Goal: Task Accomplishment & Management: Manage account settings

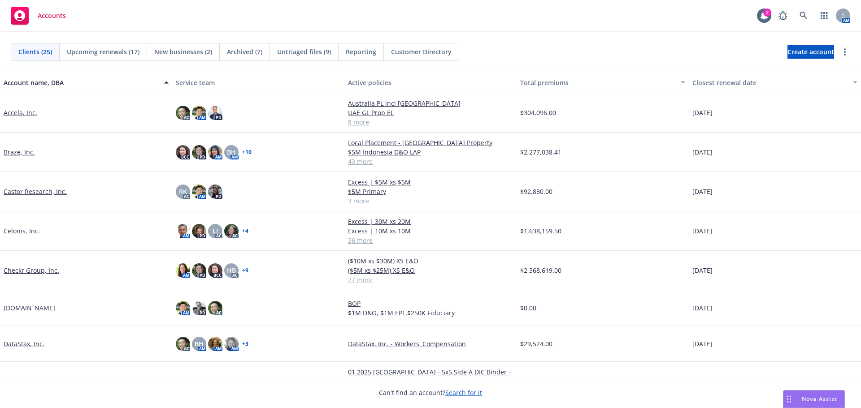
click at [710, 79] on div "Closest renewal date" at bounding box center [769, 82] width 155 height 9
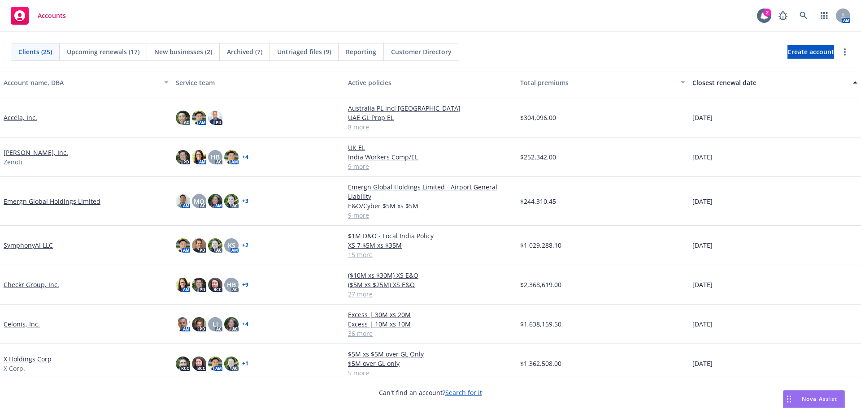
scroll to position [45, 0]
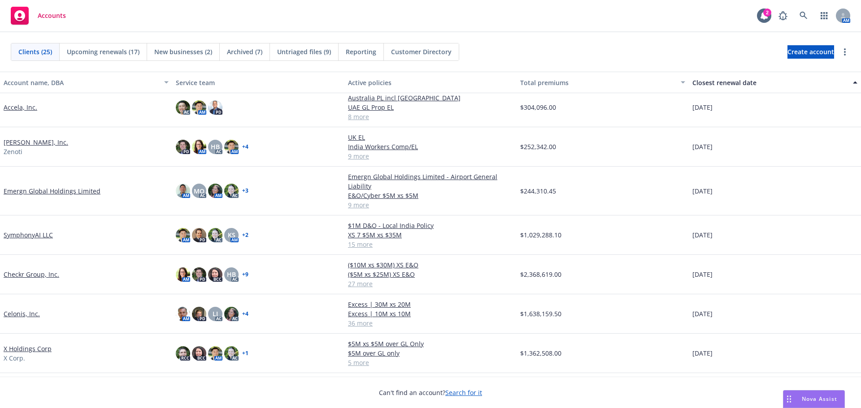
click at [52, 192] on link "Emergn Global Holdings Limited" at bounding box center [52, 191] width 97 height 9
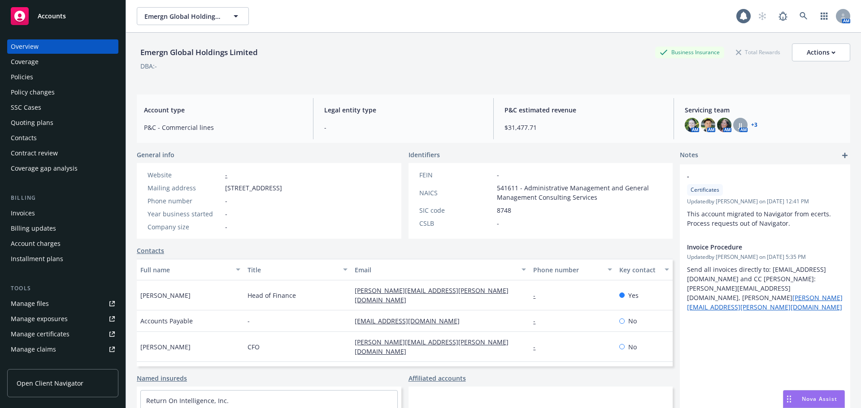
click at [30, 79] on div "Policies" at bounding box center [22, 77] width 22 height 14
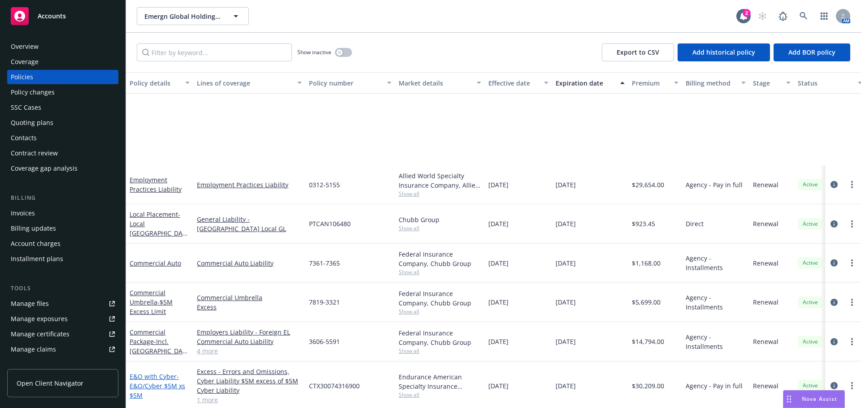
scroll to position [126, 0]
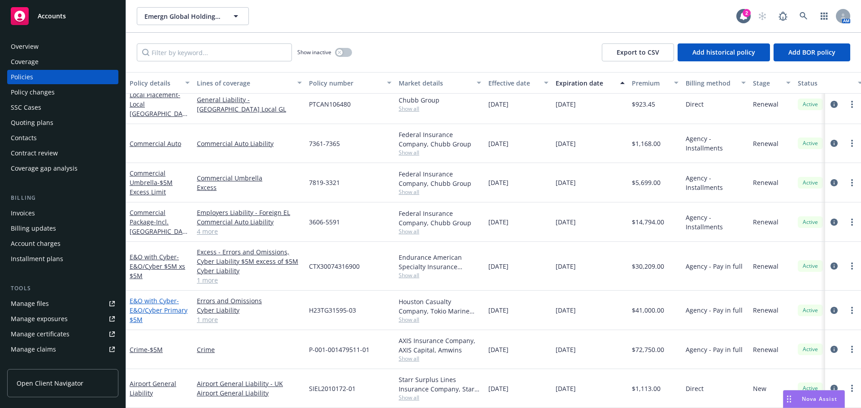
click at [156, 302] on span "- E&O/Cyber Primary $5M" at bounding box center [159, 310] width 58 height 27
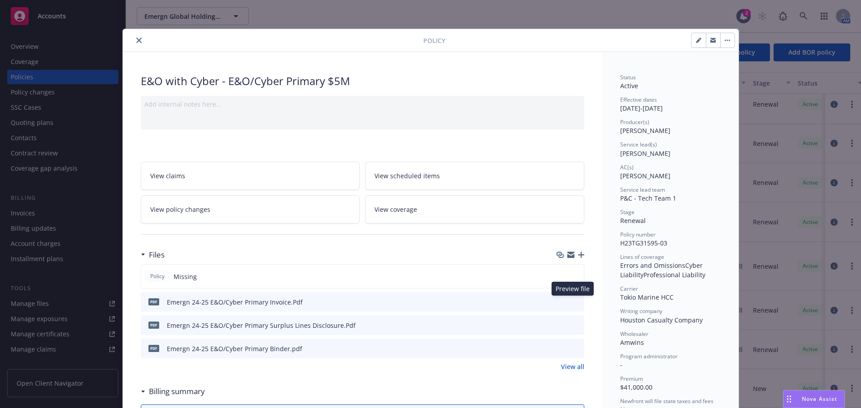
click at [572, 303] on icon "preview file" at bounding box center [576, 302] width 8 height 6
click at [572, 347] on icon "preview file" at bounding box center [576, 348] width 8 height 6
drag, startPoint x: 137, startPoint y: 41, endPoint x: 139, endPoint y: 52, distance: 10.6
click at [136, 41] on icon "close" at bounding box center [138, 40] width 5 height 5
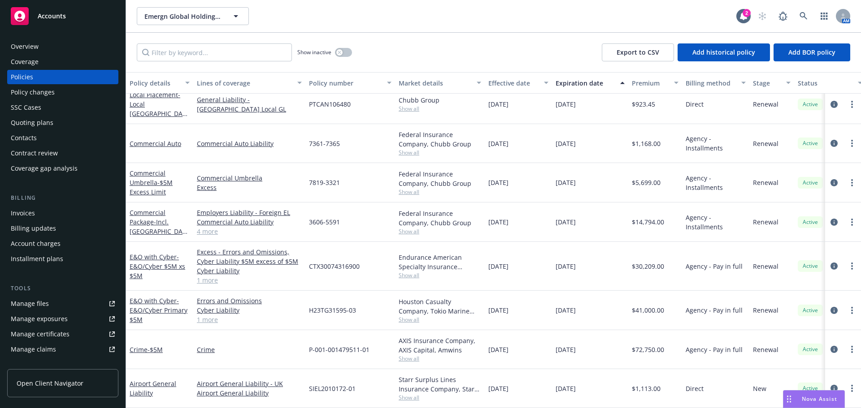
scroll to position [126, 0]
drag, startPoint x: 308, startPoint y: 140, endPoint x: 342, endPoint y: 141, distance: 33.6
click at [342, 141] on div "7361-7365" at bounding box center [350, 143] width 90 height 39
drag, startPoint x: 306, startPoint y: 180, endPoint x: 343, endPoint y: 180, distance: 37.2
click at [343, 180] on div "7819-3321" at bounding box center [350, 182] width 90 height 39
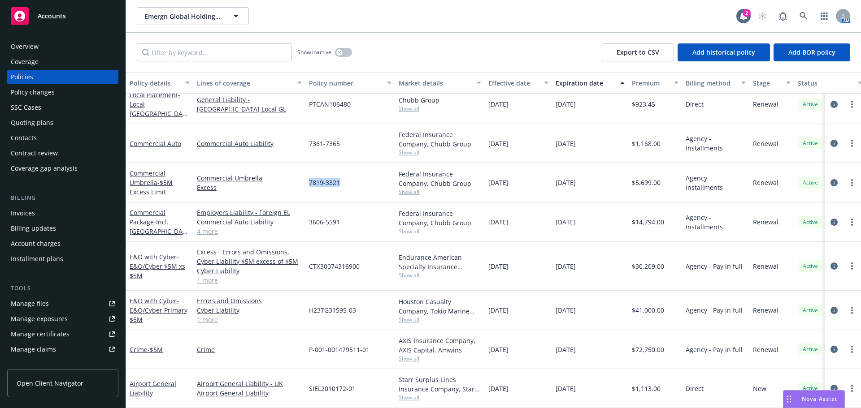
copy span "7819-3321"
click at [830, 179] on icon "circleInformation" at bounding box center [833, 182] width 7 height 7
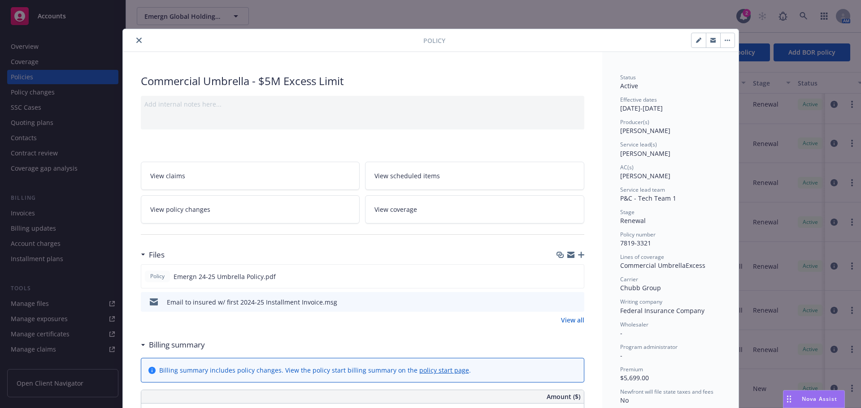
click at [134, 38] on button "close" at bounding box center [139, 40] width 11 height 11
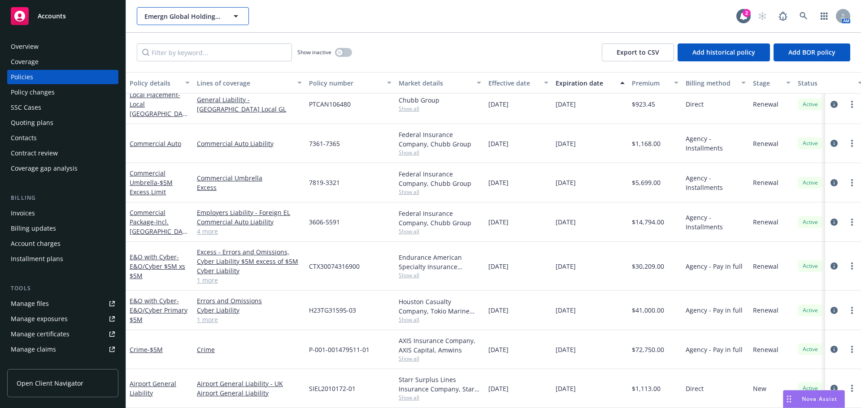
click at [182, 17] on span "Emergn Global Holdings Limited" at bounding box center [183, 16] width 78 height 9
type input "seesaw"
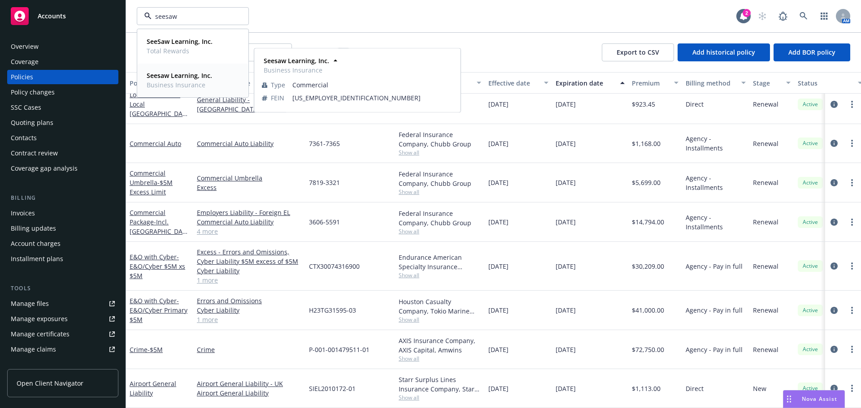
click at [163, 87] on span "Business Insurance" at bounding box center [179, 84] width 65 height 9
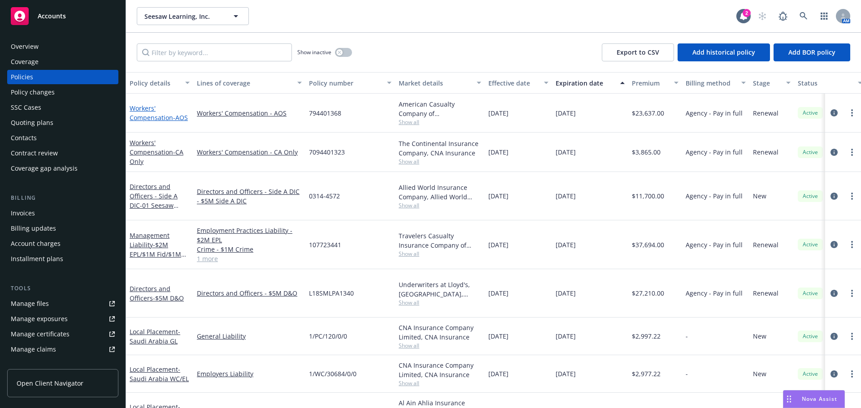
click at [146, 109] on link "Workers' Compensation - AOS" at bounding box center [159, 113] width 58 height 18
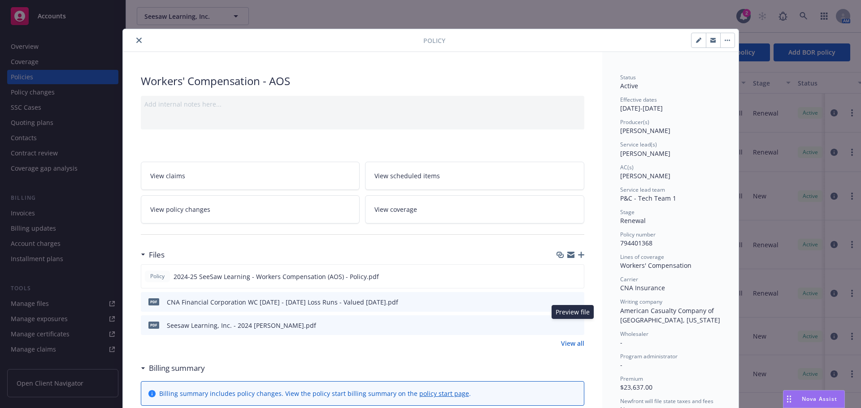
click at [573, 327] on icon "preview file" at bounding box center [576, 325] width 8 height 6
click at [572, 324] on icon "preview file" at bounding box center [576, 325] width 8 height 6
drag, startPoint x: 136, startPoint y: 41, endPoint x: 48, endPoint y: 97, distance: 104.0
click at [136, 41] on icon "close" at bounding box center [138, 40] width 5 height 5
click at [38, 125] on div "Policy Workers' Compensation - AOS Add internal notes here... View claims View …" at bounding box center [430, 204] width 861 height 408
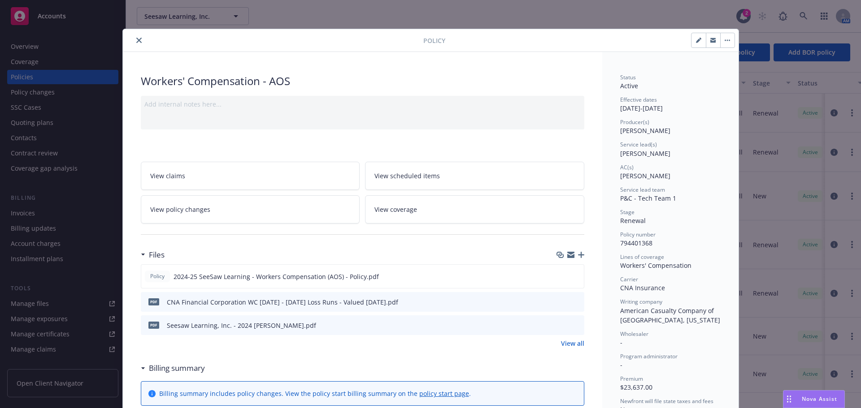
click at [138, 40] on icon "close" at bounding box center [138, 40] width 5 height 5
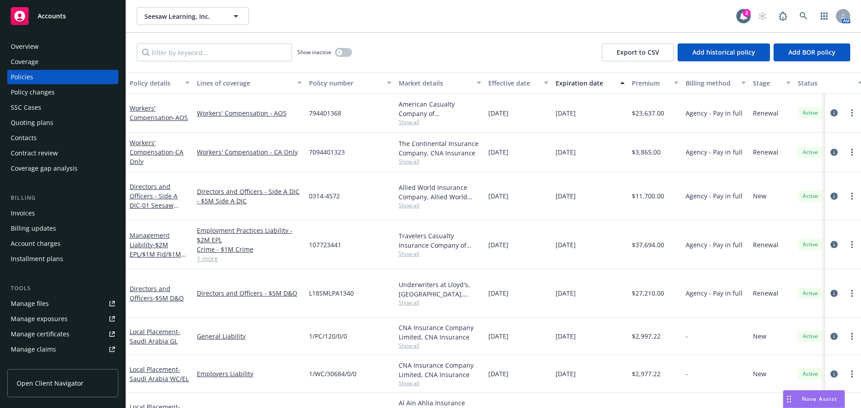
click at [44, 121] on div "Quoting plans" at bounding box center [32, 123] width 43 height 14
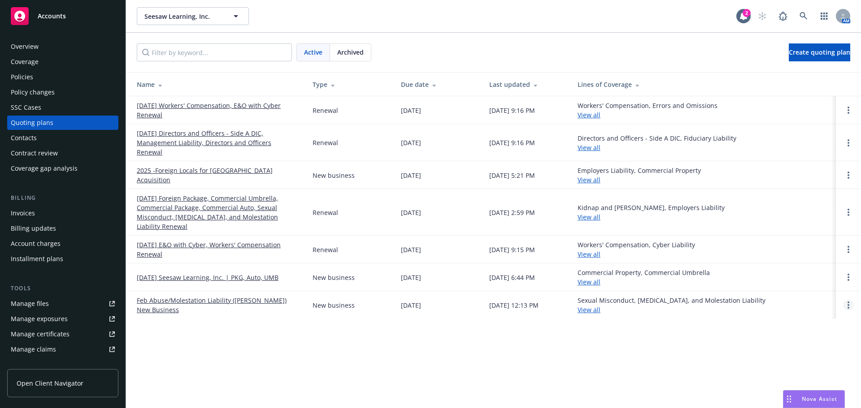
click at [849, 302] on icon "Open options" at bounding box center [848, 305] width 2 height 7
click at [817, 290] on link "Archive" at bounding box center [802, 289] width 78 height 18
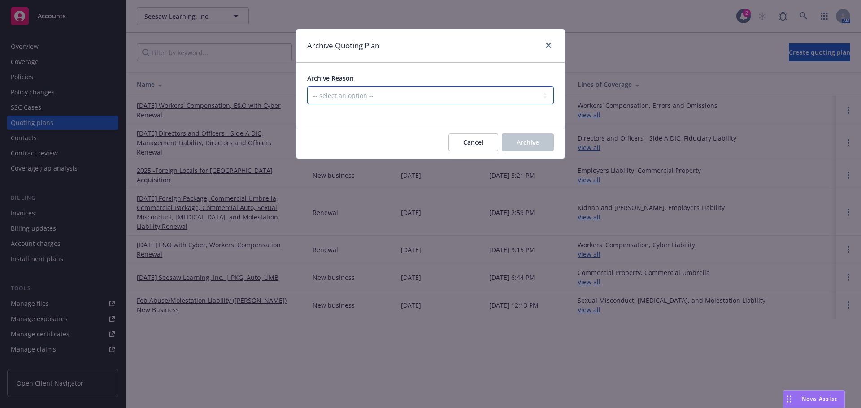
click at [372, 93] on select "-- select an option -- Created by error Duplicate New business opportunity lost…" at bounding box center [430, 96] width 247 height 18
click at [385, 383] on div "Archive Quoting Plan Archive Reason -- select an option -- Created by error Dup…" at bounding box center [430, 204] width 861 height 408
click at [772, 332] on div "Archive Quoting Plan Archive Reason -- select an option -- Created by error Dup…" at bounding box center [430, 204] width 861 height 408
click at [548, 46] on icon "close" at bounding box center [548, 45] width 5 height 5
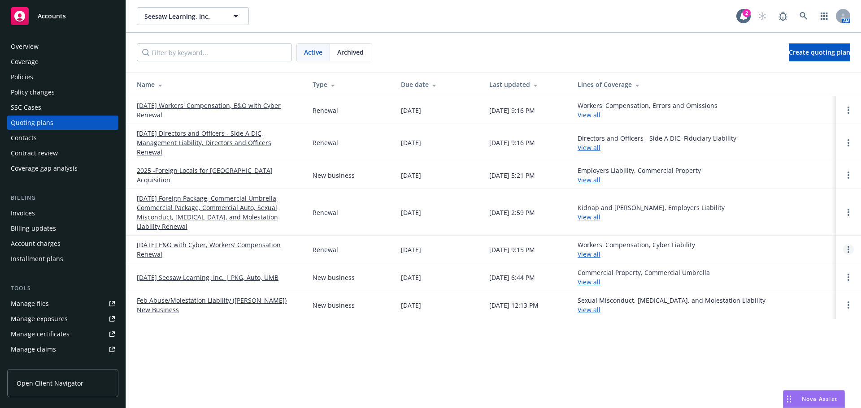
click at [847, 244] on link "Open options" at bounding box center [848, 249] width 11 height 11
click at [811, 231] on link "Archive" at bounding box center [802, 234] width 78 height 18
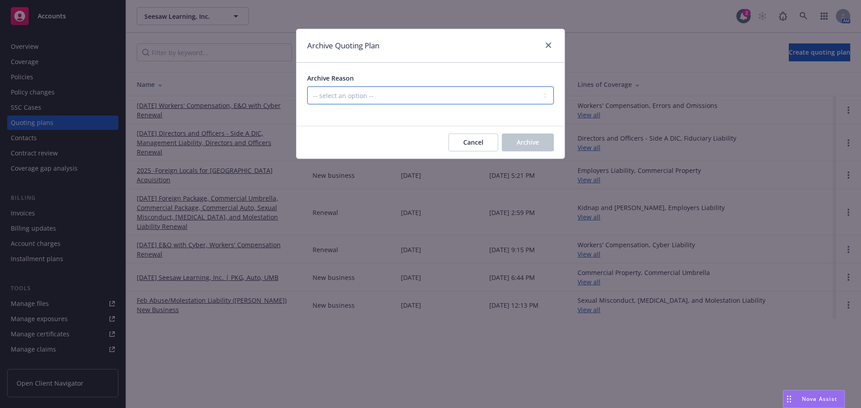
click at [381, 95] on select "-- select an option -- All policies in this renewal plan are auto-renewed Creat…" at bounding box center [430, 96] width 247 height 18
select select "ARCHIVED_RENEWAL_COMPLETED"
click at [307, 87] on select "-- select an option -- All policies in this renewal plan are auto-renewed Creat…" at bounding box center [430, 96] width 247 height 18
click at [536, 146] on span "Archive" at bounding box center [527, 142] width 22 height 9
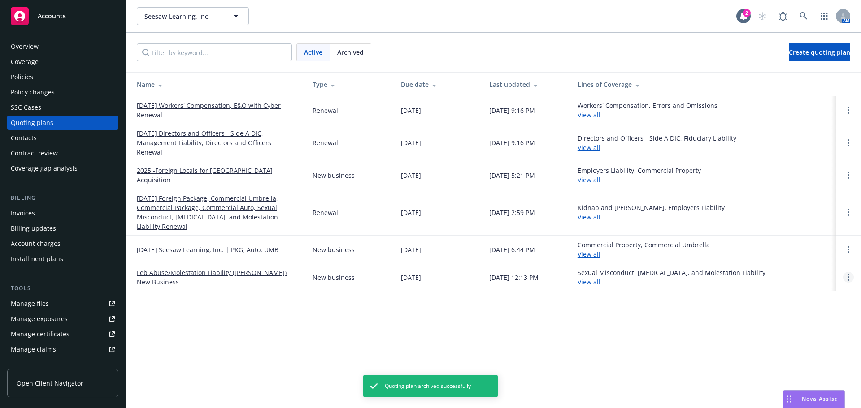
click at [848, 277] on circle "Open options" at bounding box center [848, 278] width 2 height 2
click at [806, 260] on span "Archive" at bounding box center [785, 261] width 44 height 9
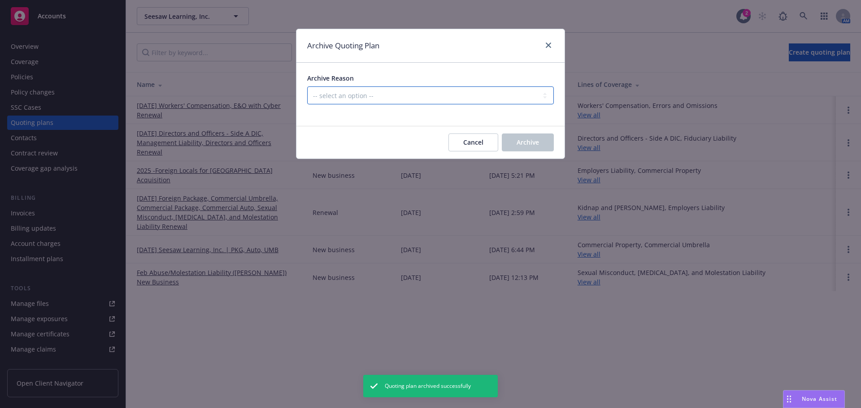
click at [418, 95] on select "-- select an option -- Created by error Duplicate New business opportunity lost…" at bounding box center [430, 96] width 247 height 18
select select "ARCHIVED_NEW_BUSINESS_COMPLETED"
click at [307, 87] on select "-- select an option -- Created by error Duplicate New business opportunity lost…" at bounding box center [430, 96] width 247 height 18
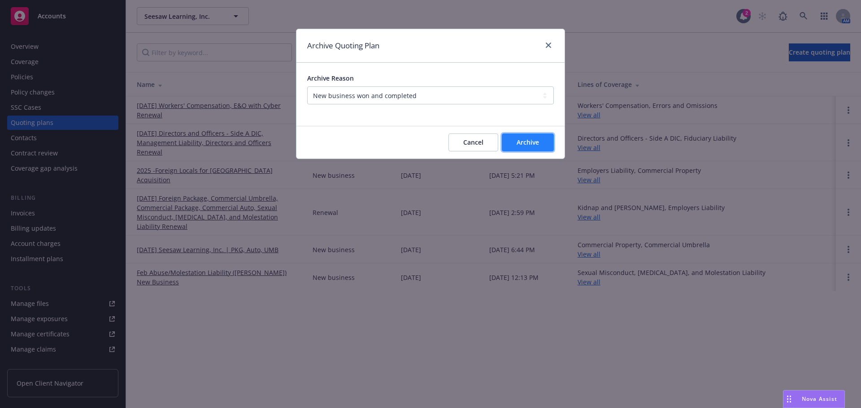
click at [534, 138] on button "Archive" at bounding box center [528, 143] width 52 height 18
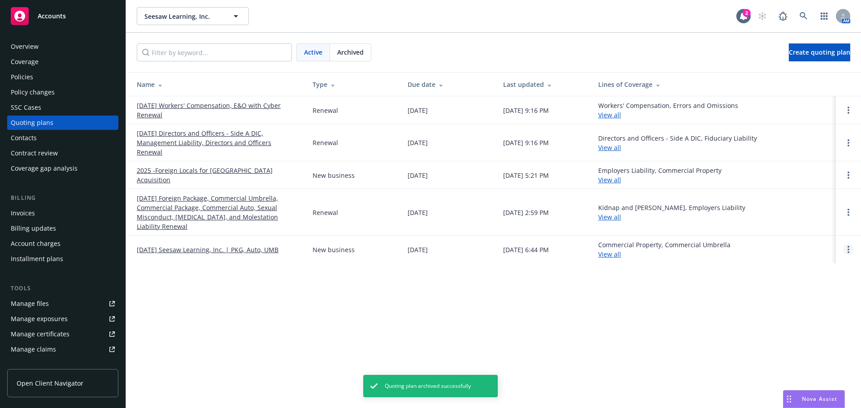
click at [851, 244] on link "Open options" at bounding box center [848, 249] width 11 height 11
click at [816, 240] on link "Archive" at bounding box center [802, 234] width 78 height 18
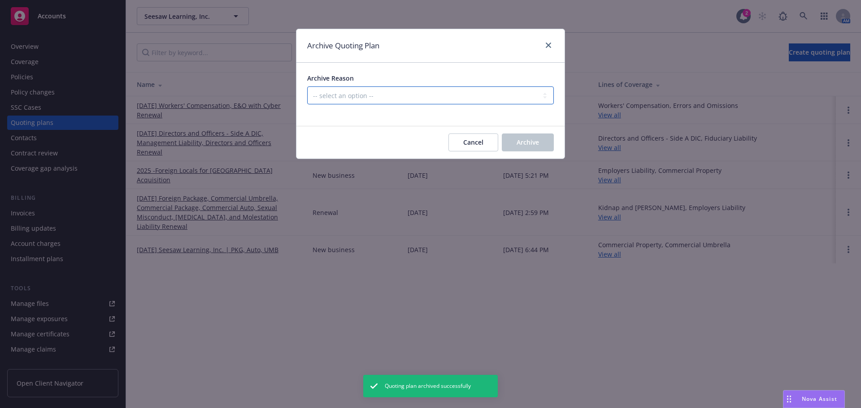
click at [404, 95] on select "-- select an option -- Created by error Duplicate New business opportunity lost…" at bounding box center [430, 96] width 247 height 18
select select "ARCHIVED_NEW_BUSINESS_COMPLETED"
click at [307, 87] on select "-- select an option -- Created by error Duplicate New business opportunity lost…" at bounding box center [430, 96] width 247 height 18
click at [539, 144] on button "Archive" at bounding box center [528, 143] width 52 height 18
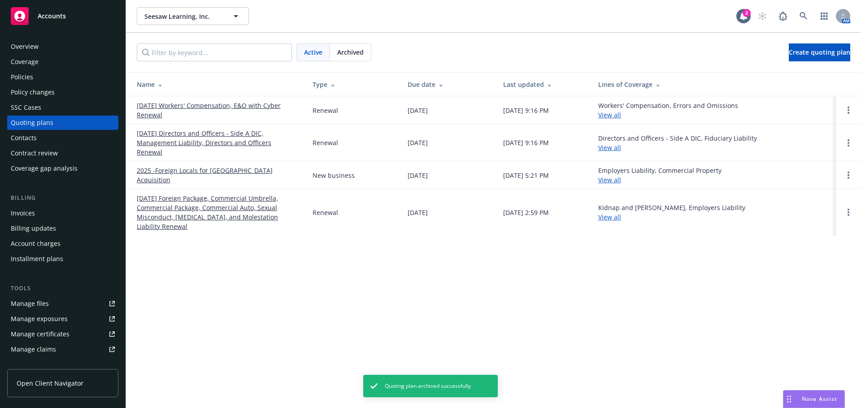
click at [248, 108] on link "[DATE] Workers' Compensation, E&O with Cyber Renewal" at bounding box center [217, 110] width 161 height 19
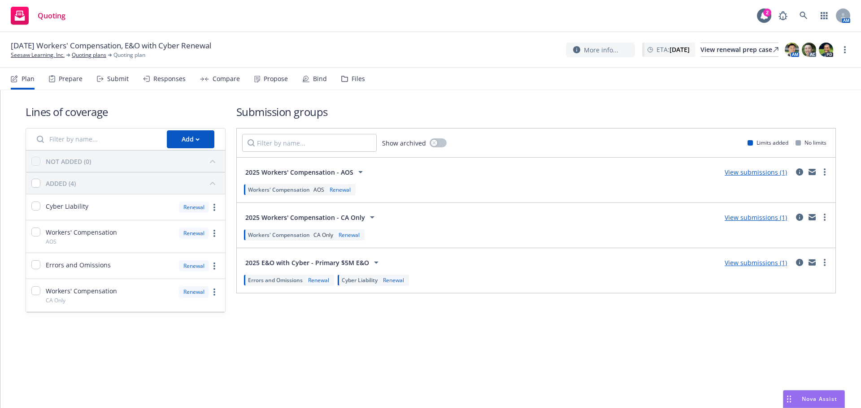
click at [118, 82] on div "Submit" at bounding box center [118, 78] width 22 height 7
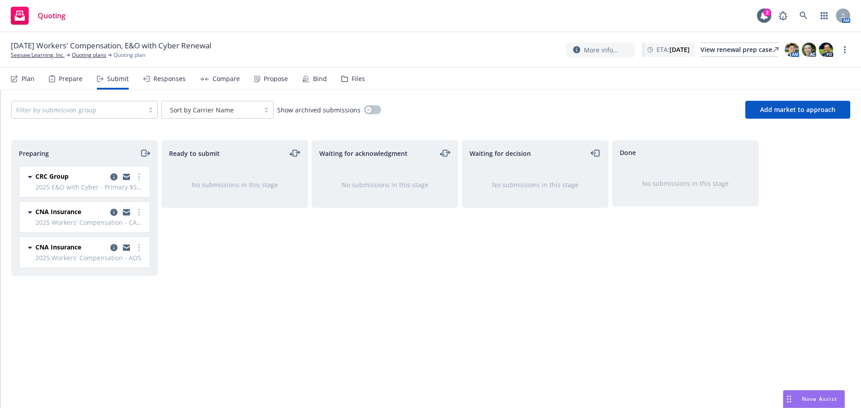
click at [126, 214] on icon "copy logging email" at bounding box center [126, 214] width 7 height 4
drag, startPoint x: 357, startPoint y: 77, endPoint x: 232, endPoint y: 89, distance: 125.7
click at [357, 77] on div "Files" at bounding box center [357, 78] width 13 height 7
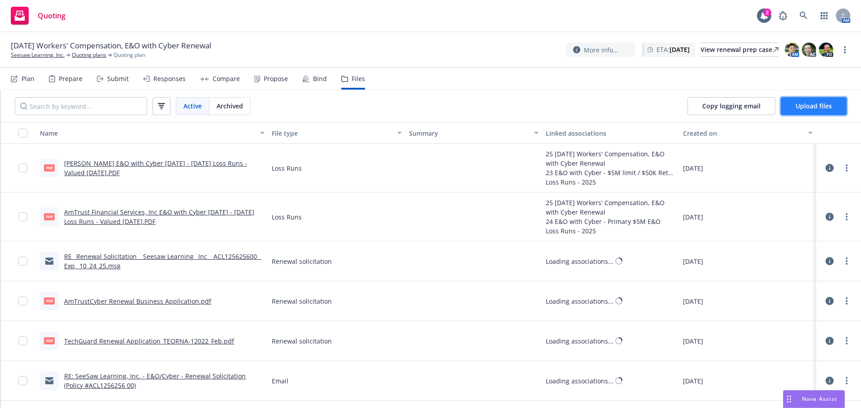
click at [828, 102] on span "Upload files" at bounding box center [813, 106] width 36 height 9
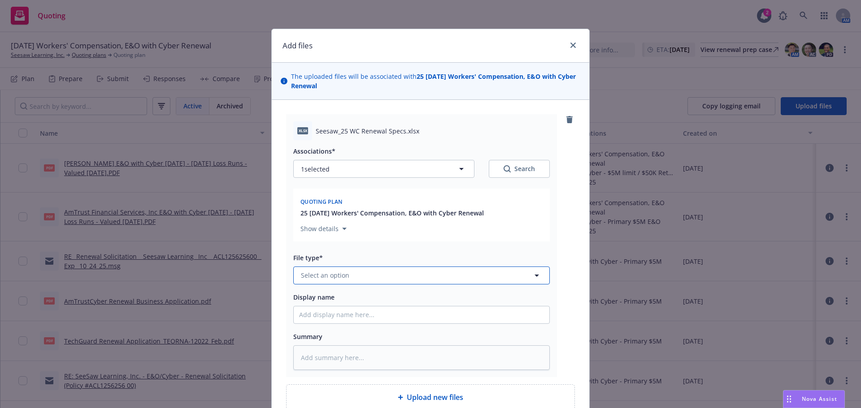
click at [351, 280] on button "Select an option" at bounding box center [421, 276] width 256 height 18
type input "update"
click at [350, 246] on span "Update from client" at bounding box center [332, 250] width 58 height 9
click at [331, 317] on input "Display name" at bounding box center [422, 315] width 256 height 17
type textarea "x"
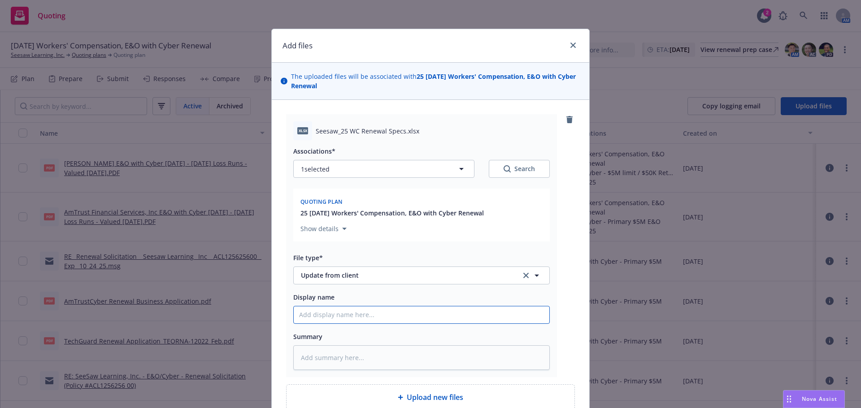
type input "S"
type textarea "x"
type input "Se"
type textarea "x"
type input "See"
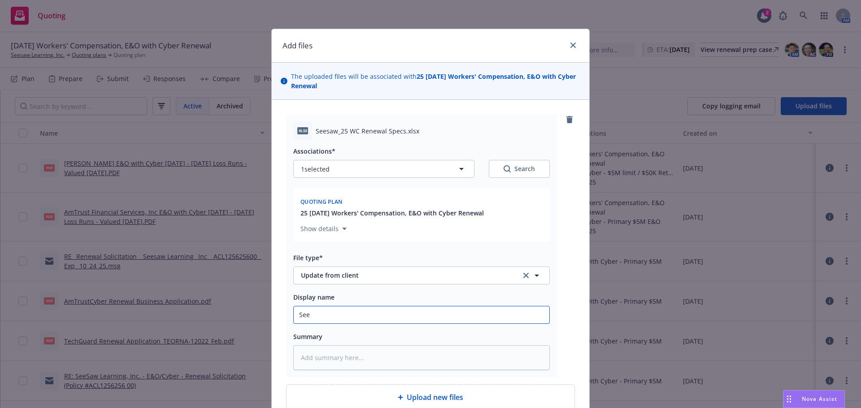
type textarea "x"
type input "Sees"
type textarea "x"
type input "Seesa"
type textarea "x"
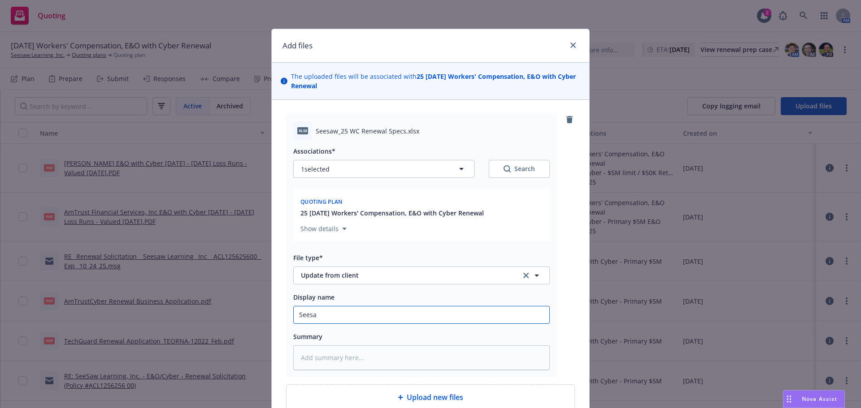
type input "Seesaw"
type textarea "x"
type input "Seesaw_"
type textarea "x"
type input "Seesaw_25"
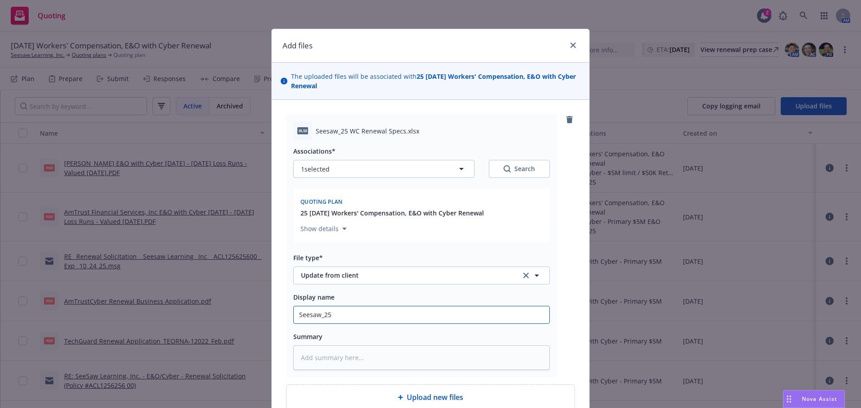
type textarea "x"
type input "Seesaw_25"
type textarea "x"
type input "Seesaw_25 W"
type textarea "x"
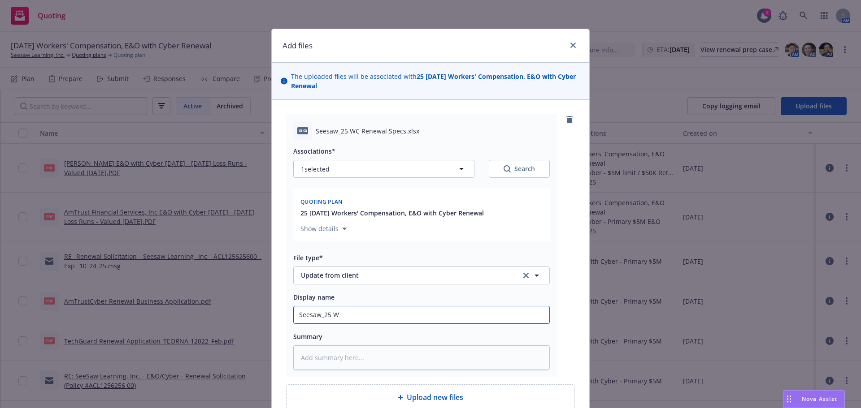
type input "Seesaw_25 WC"
type textarea "x"
type input "Seesaw_25 WC"
type textarea "x"
type input "Seesaw_25 WC R"
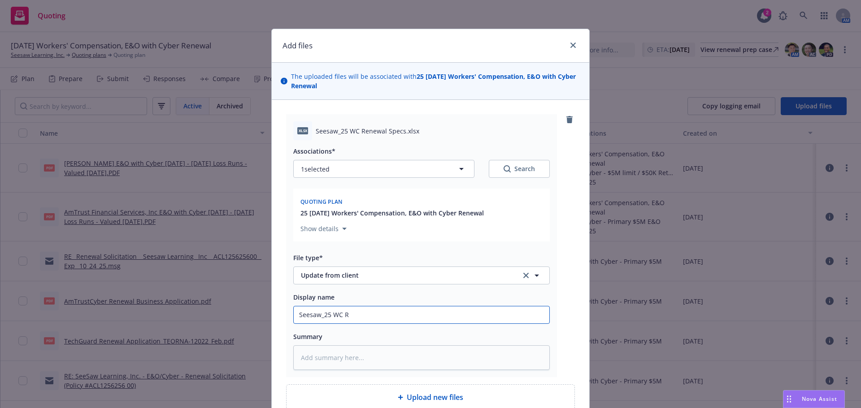
type textarea "x"
type input "Seesaw_25 WC Re"
type textarea "x"
type input "Seesaw_25 WC Ren"
type textarea "x"
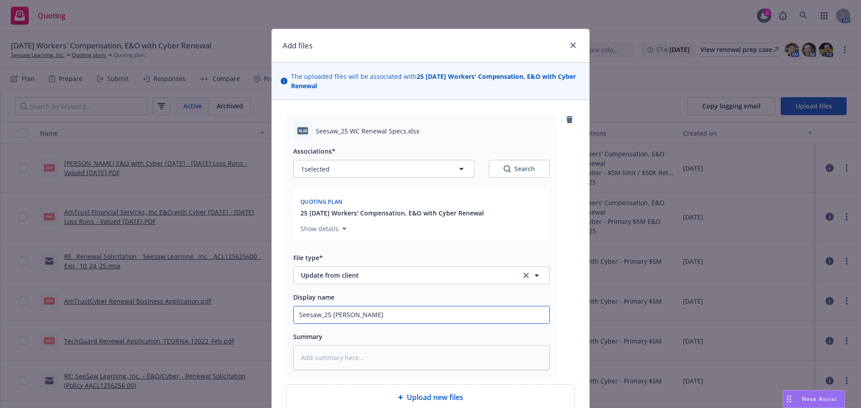
type input "Seesaw_25 WC Rene"
type textarea "x"
type input "Seesaw_25 WC Renew"
type textarea "x"
type input "Seesaw_25 WC Renewa"
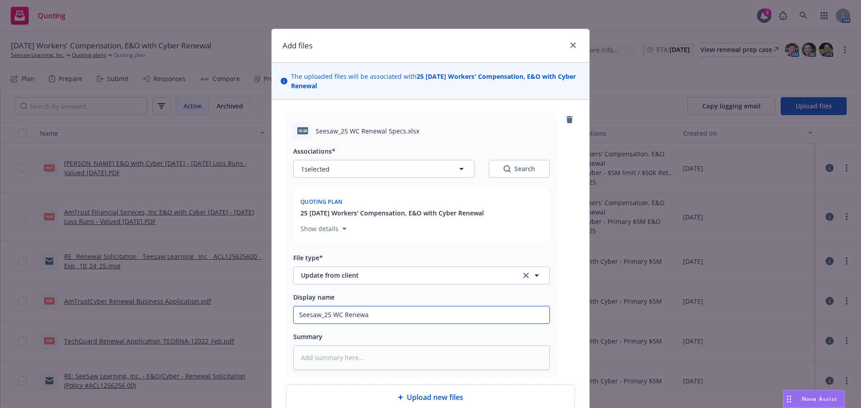
type textarea "x"
type input "Seesaw_25 WC Renewal"
type textarea "x"
type input "Seesaw_25 WC Renewal S"
type textarea "x"
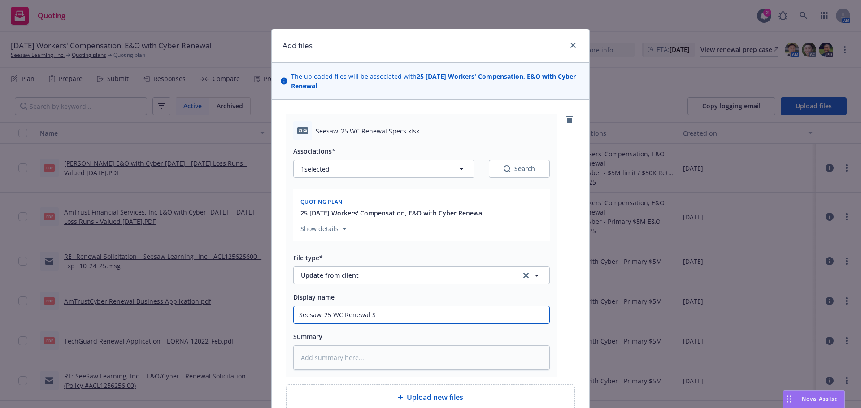
type input "Seesaw_25 WC Renewal Sp"
type textarea "x"
type input "Seesaw_25 WC Renewal Spe"
type textarea "x"
type input "Seesaw_25 WC Renewal Specs"
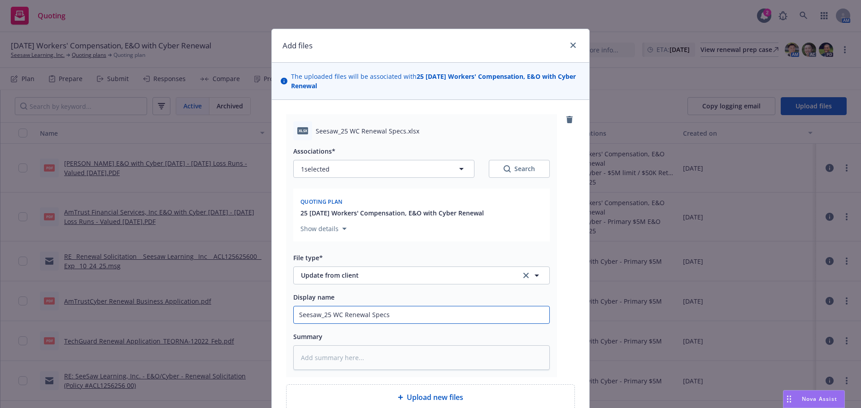
type textarea "x"
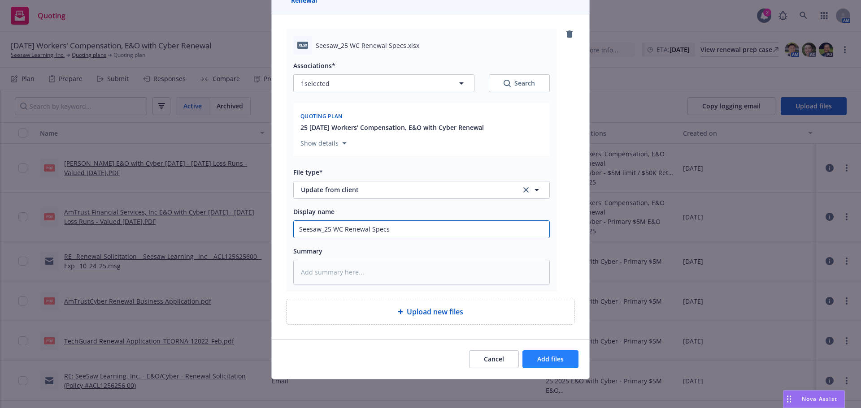
type input "Seesaw_25 WC Renewal Specs"
click at [558, 363] on span "Add files" at bounding box center [550, 359] width 26 height 9
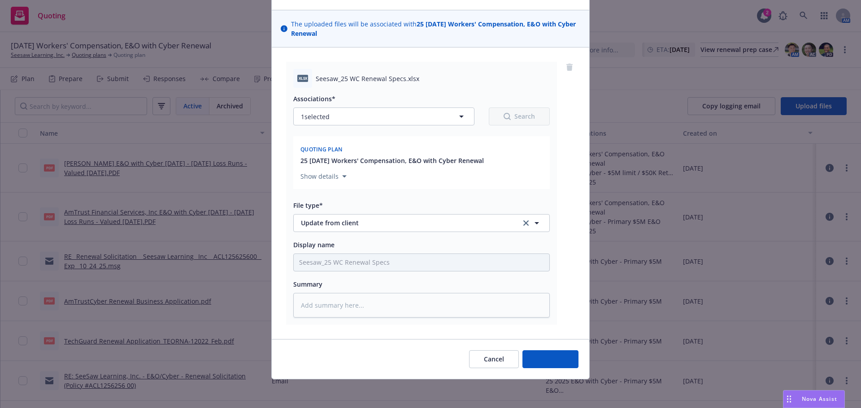
scroll to position [52, 0]
type textarea "x"
